Goal: Task Accomplishment & Management: Manage account settings

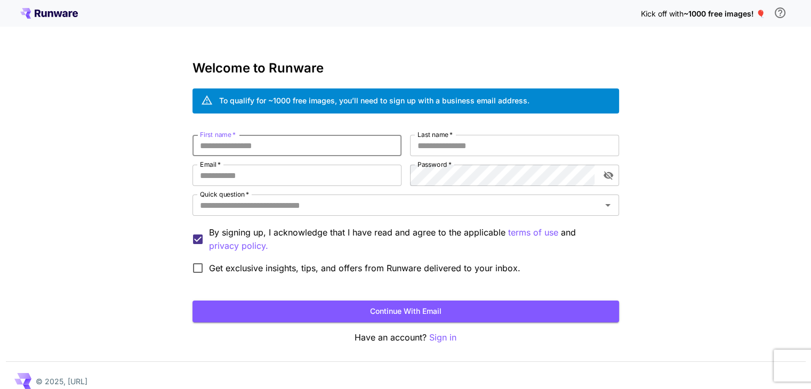
click at [305, 139] on input "First name   *" at bounding box center [297, 145] width 209 height 21
click at [433, 338] on p "Sign in" at bounding box center [442, 337] width 27 height 13
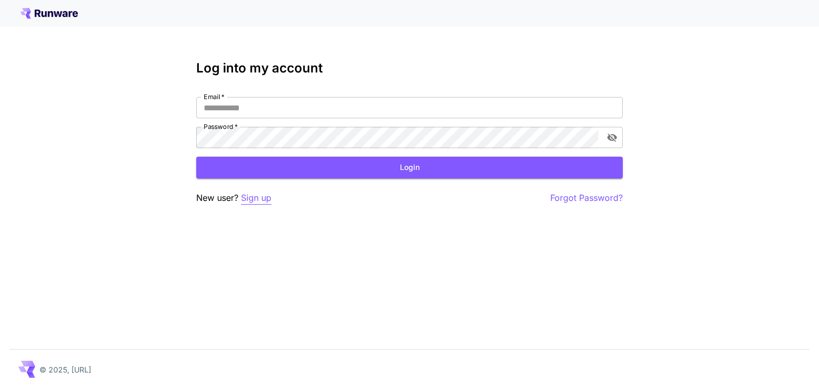
click at [258, 196] on p "Sign up" at bounding box center [256, 198] width 30 height 13
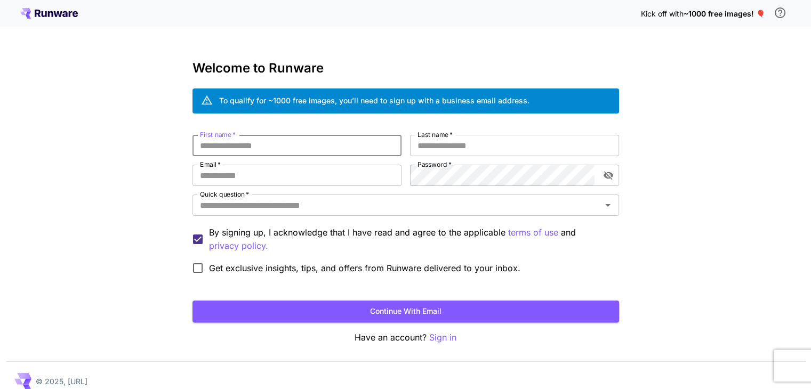
click at [290, 148] on input "First name   *" at bounding box center [297, 145] width 209 height 21
click at [437, 339] on p "Sign in" at bounding box center [442, 337] width 27 height 13
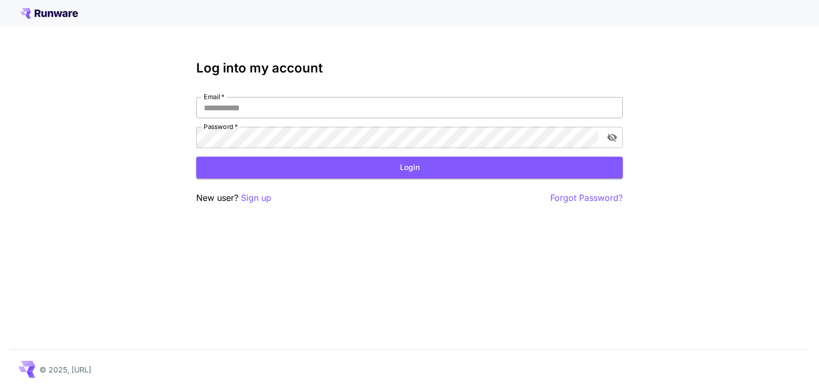
click at [333, 107] on input "Email   *" at bounding box center [409, 107] width 427 height 21
type input "**********"
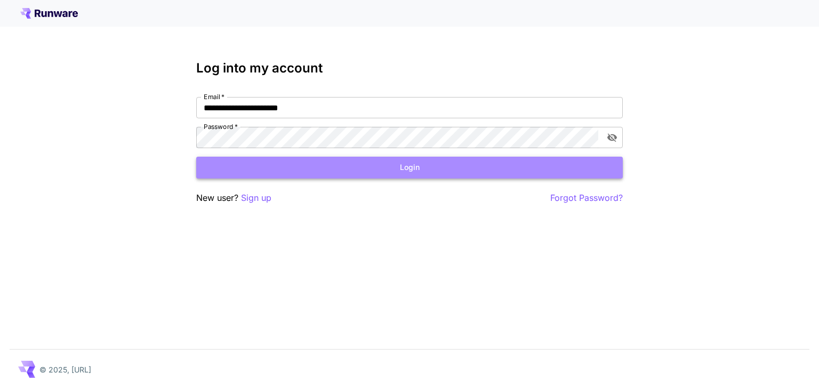
click at [359, 169] on button "Login" at bounding box center [409, 168] width 427 height 22
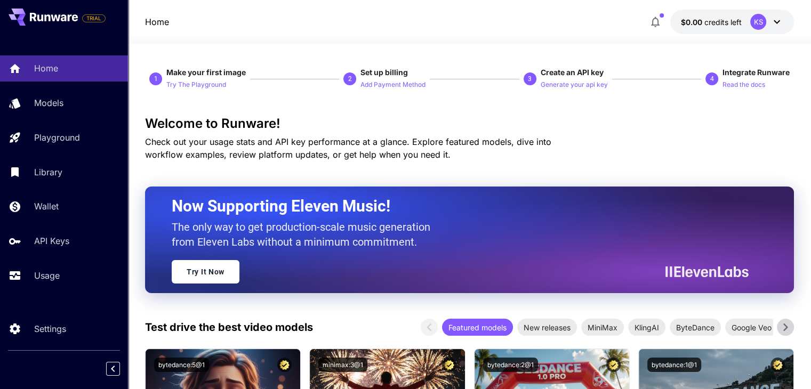
click at [777, 24] on icon at bounding box center [777, 21] width 13 height 13
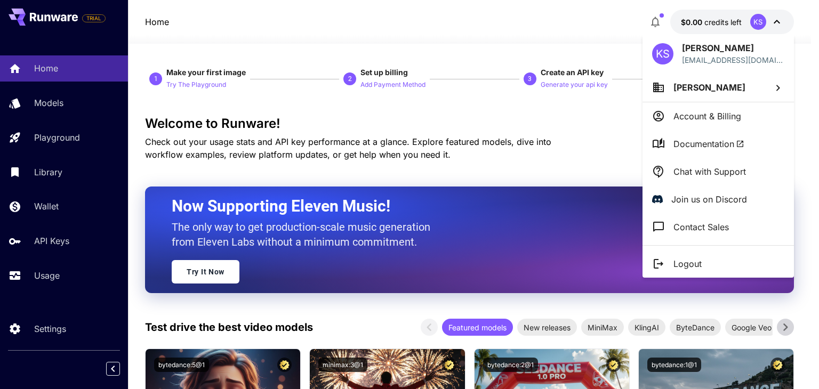
click at [561, 85] on div at bounding box center [409, 194] width 819 height 389
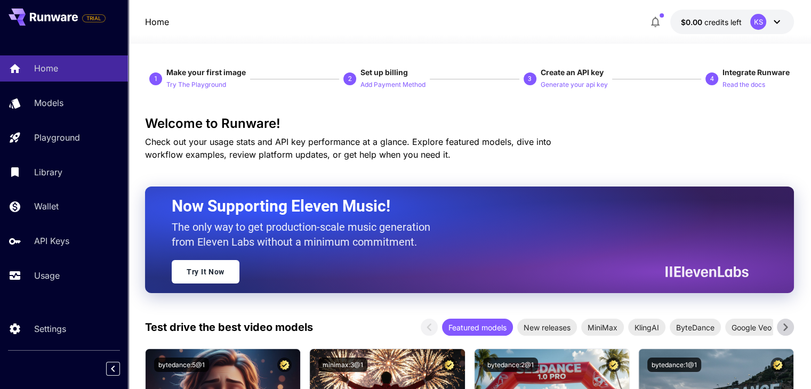
click at [561, 85] on p "Generate your api key" at bounding box center [574, 85] width 67 height 10
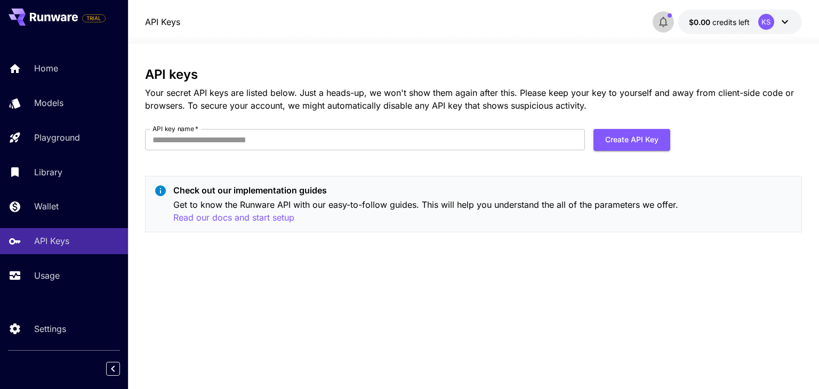
click at [671, 23] on button "button" at bounding box center [663, 21] width 21 height 21
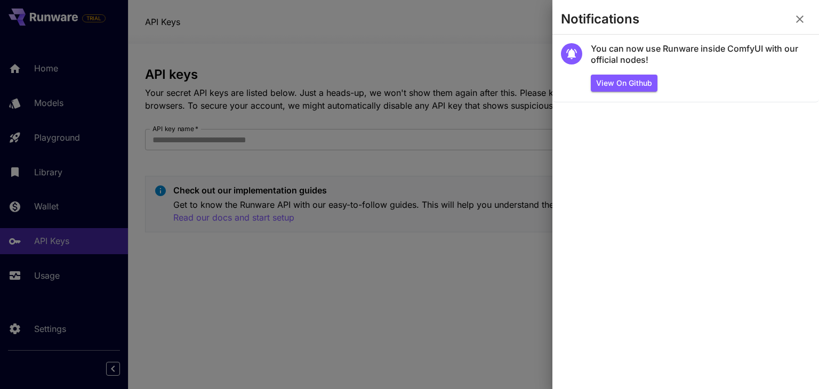
click at [467, 88] on div at bounding box center [409, 194] width 819 height 389
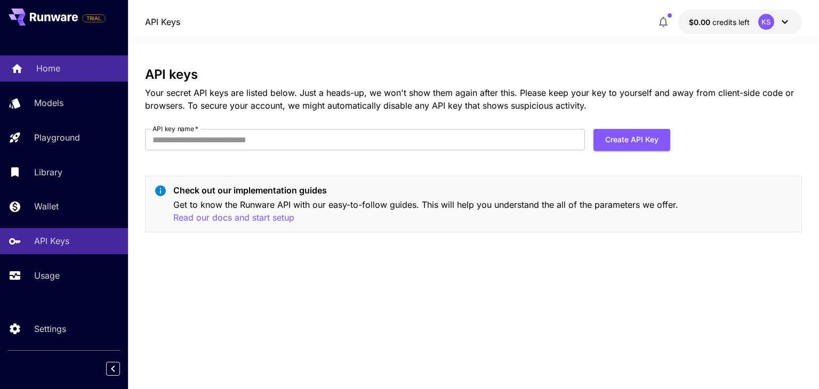
click at [66, 75] on link "Home" at bounding box center [64, 68] width 128 height 26
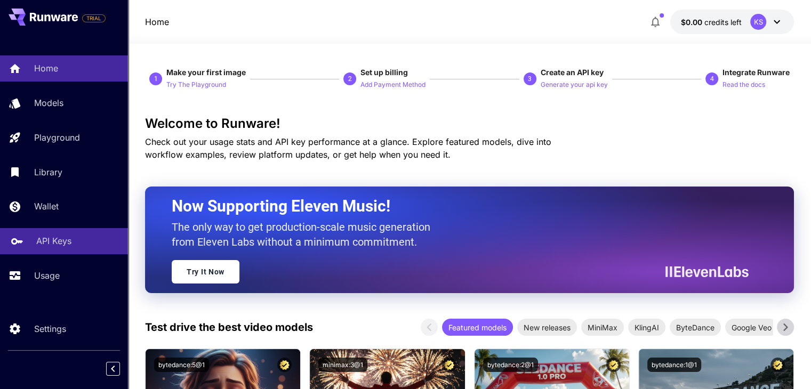
click at [54, 242] on p "API Keys" at bounding box center [53, 241] width 35 height 13
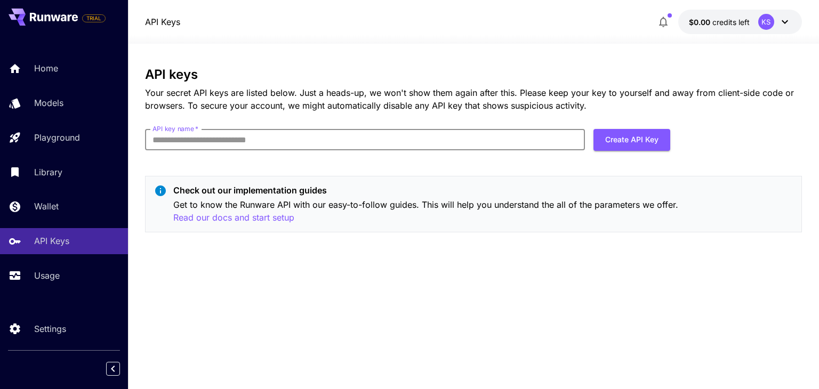
click at [243, 145] on input "API key name   *" at bounding box center [365, 139] width 440 height 21
type input "******"
click at [629, 134] on button "Create API Key" at bounding box center [632, 140] width 77 height 22
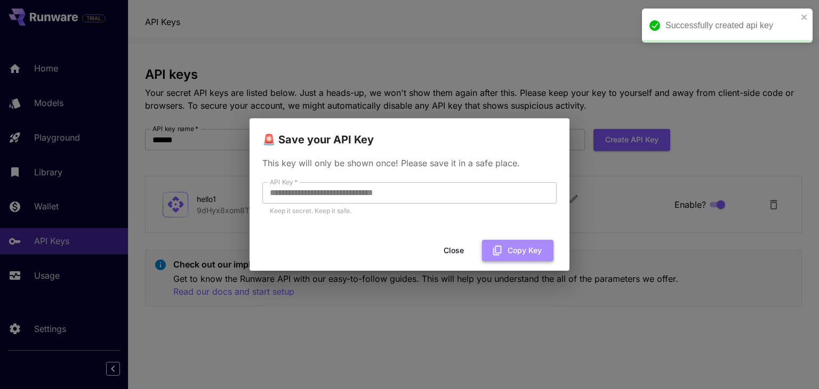
click at [505, 245] on button "Copy Key" at bounding box center [517, 251] width 71 height 22
click at [467, 248] on button "Close" at bounding box center [454, 251] width 48 height 22
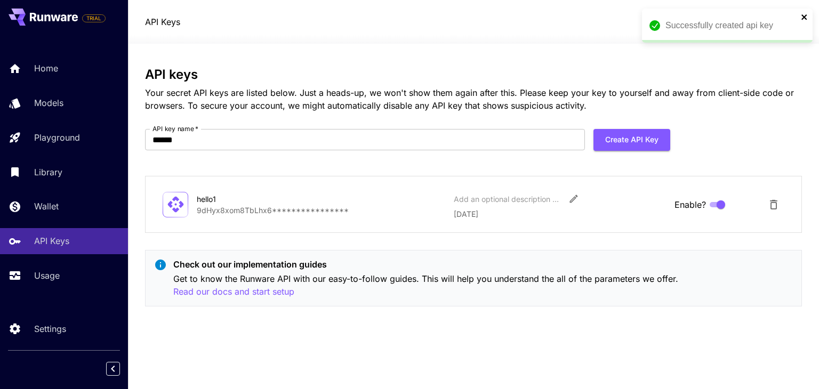
click at [808, 13] on icon "close" at bounding box center [804, 17] width 7 height 9
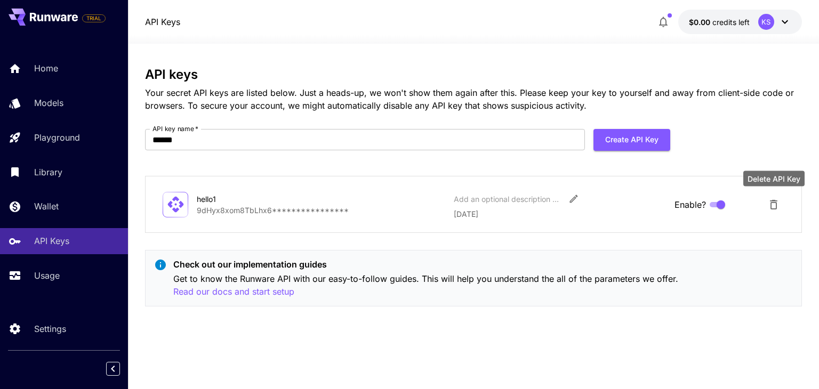
click at [770, 204] on icon "Delete API Key" at bounding box center [774, 204] width 13 height 13
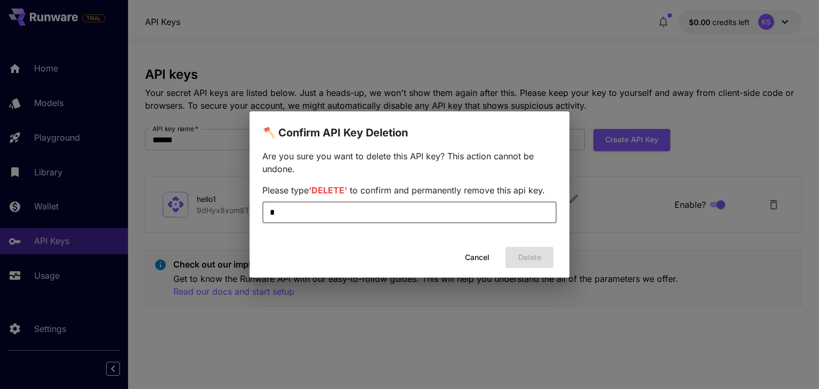
click at [485, 213] on input "*" at bounding box center [409, 212] width 294 height 21
type input "*"
type input "******"
click at [529, 252] on button "Delete" at bounding box center [530, 258] width 48 height 22
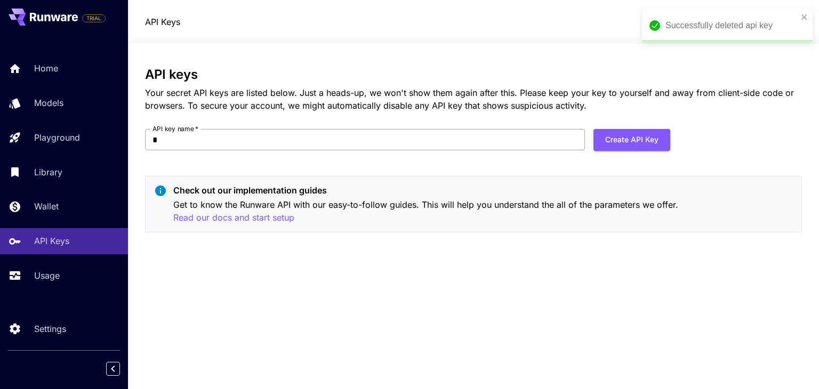
click at [483, 135] on input "*" at bounding box center [365, 139] width 440 height 21
type input "********"
click at [613, 133] on button "Create API Key" at bounding box center [632, 140] width 77 height 22
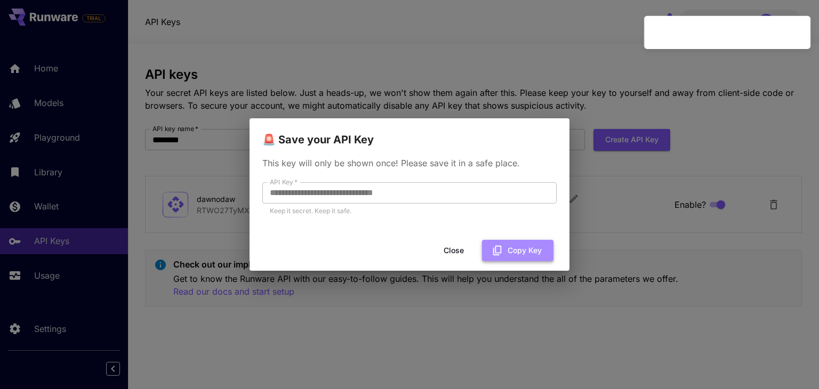
click at [498, 253] on icon "button" at bounding box center [497, 251] width 9 height 10
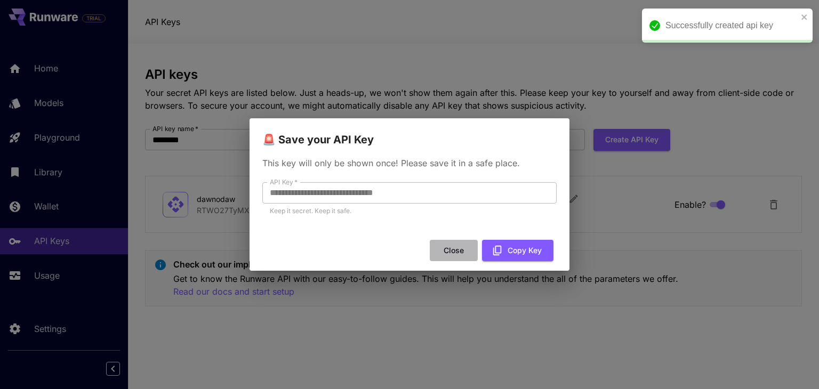
click at [467, 253] on button "Close" at bounding box center [454, 251] width 48 height 22
